Goal: Task Accomplishment & Management: Use online tool/utility

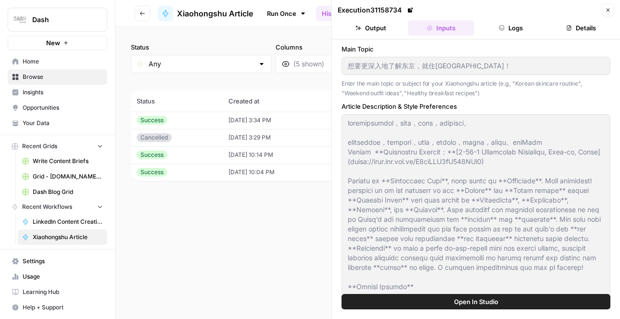
click at [47, 77] on span "Browse" at bounding box center [63, 77] width 80 height 9
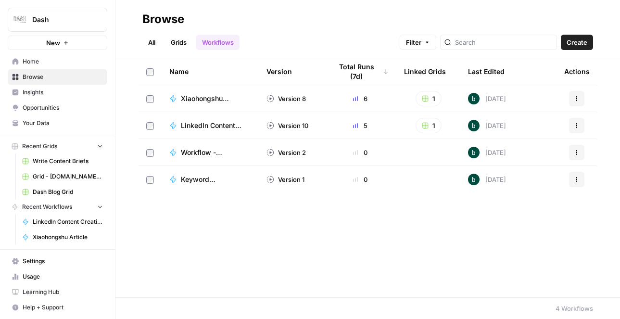
click at [181, 44] on link "Grids" at bounding box center [178, 42] width 27 height 15
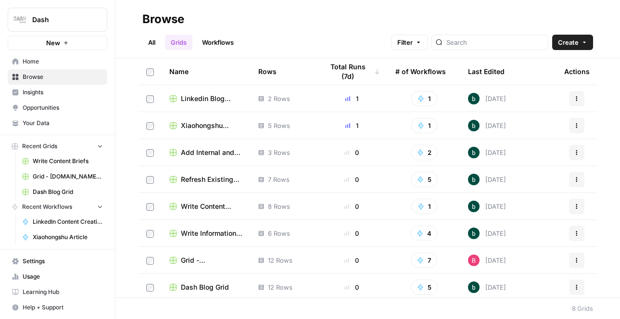
click at [194, 125] on span "Xiaohongshu Article" at bounding box center [212, 126] width 62 height 10
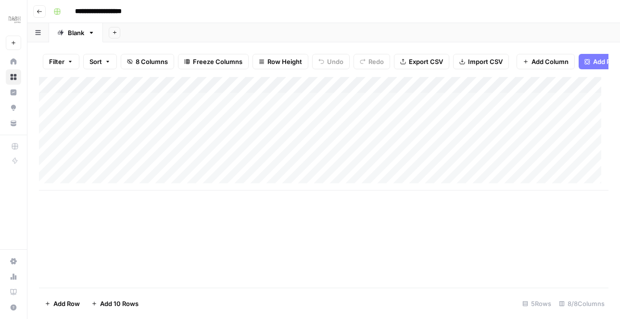
click at [162, 141] on div "Add Column" at bounding box center [324, 134] width 570 height 114
click at [163, 141] on textarea at bounding box center [149, 141] width 154 height 13
click at [164, 139] on textarea at bounding box center [149, 141] width 154 height 13
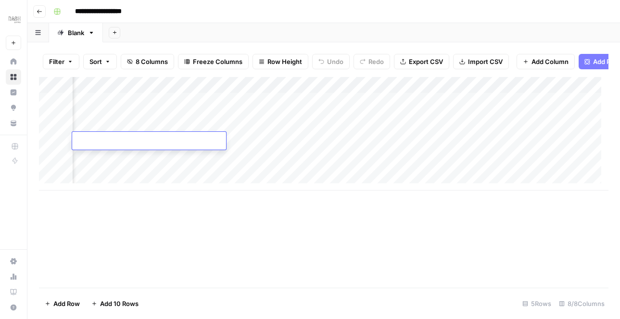
scroll to position [0, 0]
click at [172, 234] on div "Add Column" at bounding box center [324, 182] width 570 height 211
